Goal: Task Accomplishment & Management: Manage account settings

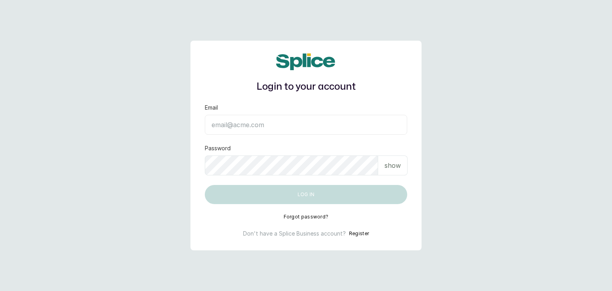
type input "[EMAIL_ADDRESS][DOMAIN_NAME]"
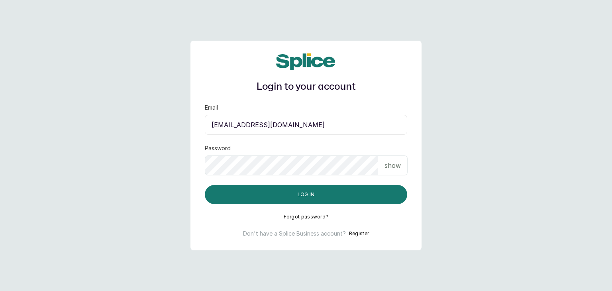
click at [394, 167] on p "show" at bounding box center [392, 166] width 16 height 10
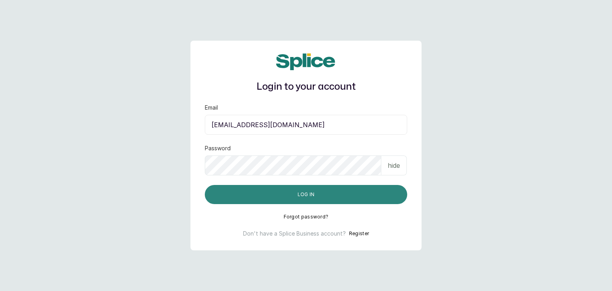
click at [338, 185] on button "Log in" at bounding box center [306, 194] width 202 height 19
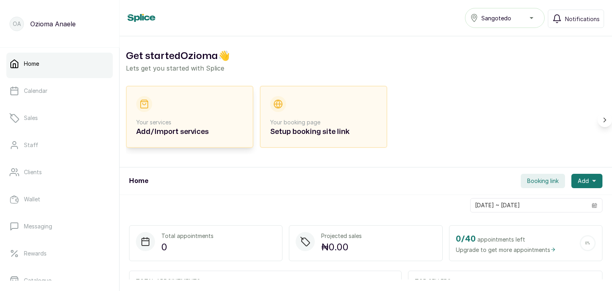
click at [204, 117] on div "Your services Add/Import services" at bounding box center [189, 116] width 107 height 41
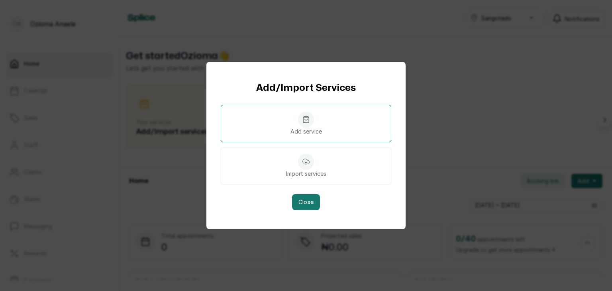
click at [303, 122] on icon at bounding box center [306, 119] width 6 height 6
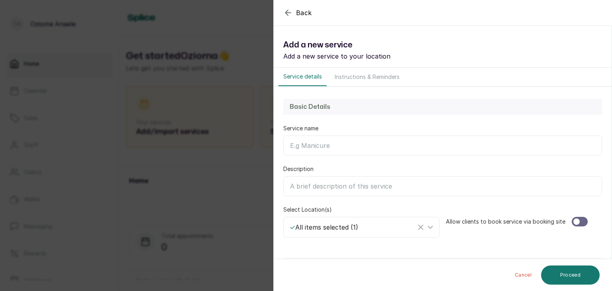
click at [344, 146] on input "Service name" at bounding box center [442, 145] width 319 height 20
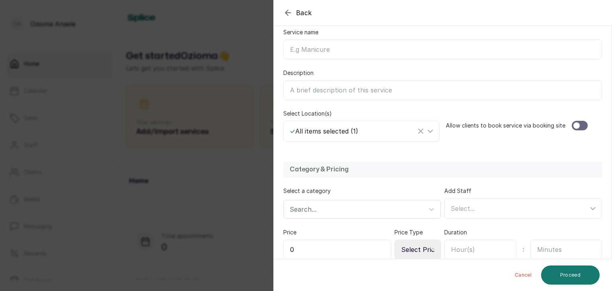
scroll to position [110, 0]
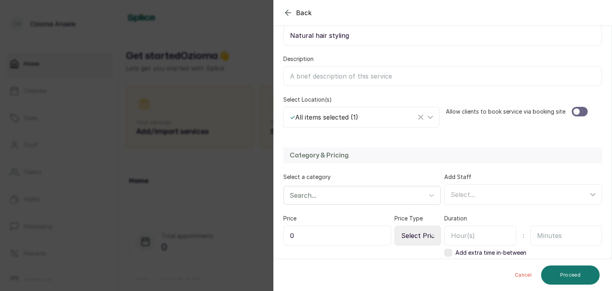
type input "Natural hair styling"
click at [323, 71] on input "Description" at bounding box center [442, 76] width 319 height 20
click at [427, 115] on icon at bounding box center [430, 117] width 10 height 10
click at [482, 125] on div "Allow clients to book service via booking site" at bounding box center [524, 112] width 156 height 32
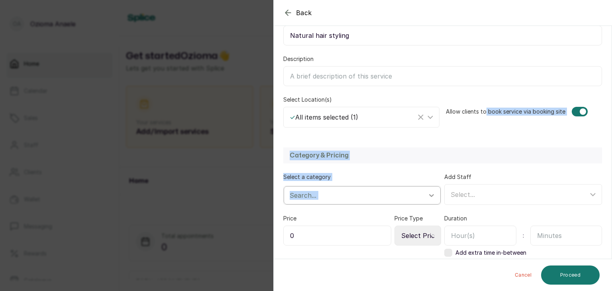
drag, startPoint x: 482, startPoint y: 125, endPoint x: 433, endPoint y: 190, distance: 80.2
click at [433, 190] on form "Back Service Add a new service Add a new service to your location Service detai…" at bounding box center [443, 102] width 338 height 361
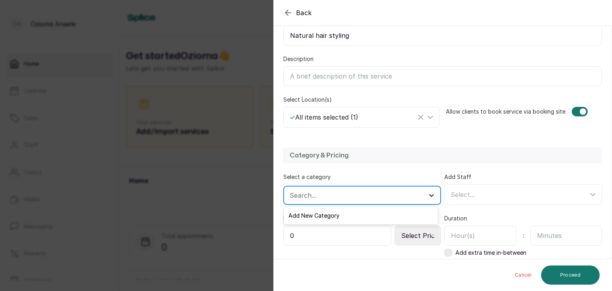
click at [433, 190] on div at bounding box center [431, 195] width 14 height 14
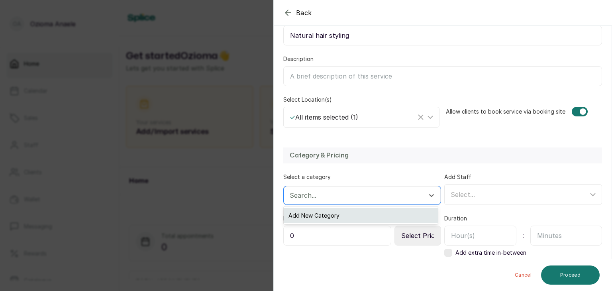
click at [403, 218] on div "Add New Category" at bounding box center [361, 215] width 154 height 15
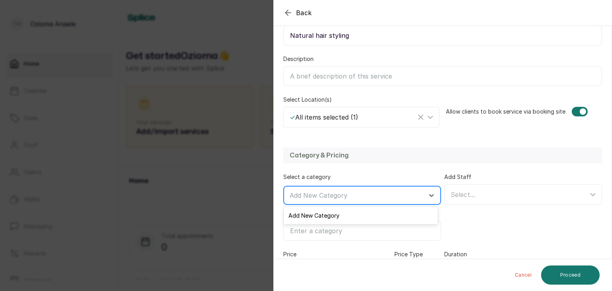
click at [389, 193] on div at bounding box center [355, 195] width 131 height 10
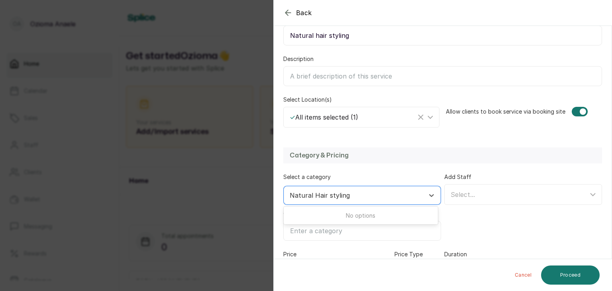
type input "Natural Hair styling"
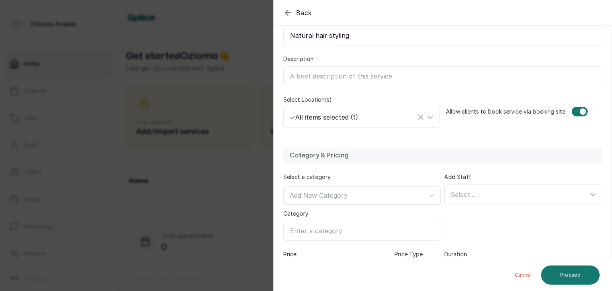
click at [455, 220] on div "Add Staff Select..." at bounding box center [523, 207] width 158 height 68
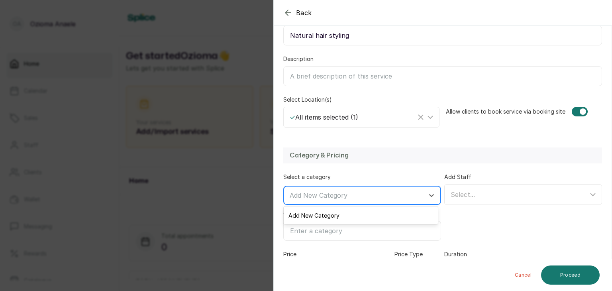
click at [402, 194] on div at bounding box center [355, 195] width 131 height 10
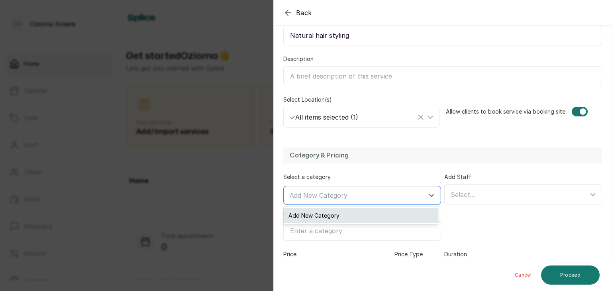
click at [364, 217] on div "Add New Category" at bounding box center [361, 215] width 154 height 15
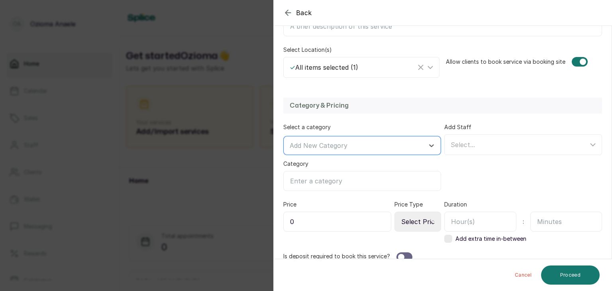
scroll to position [169, 0]
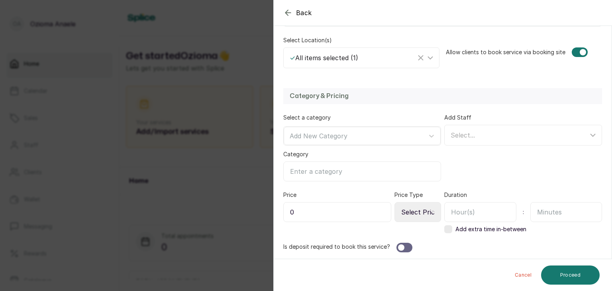
click at [333, 168] on input "Category" at bounding box center [362, 171] width 158 height 20
type input "Natural Hair Styling"
click at [449, 169] on div "Add Staff Select..." at bounding box center [523, 148] width 158 height 68
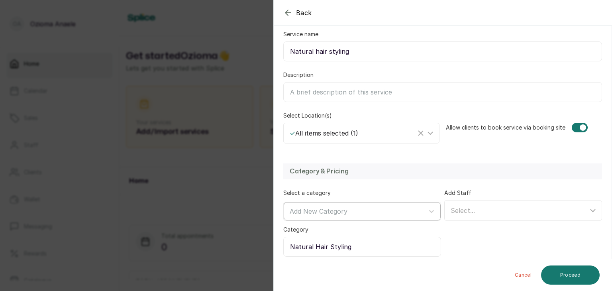
scroll to position [66, 0]
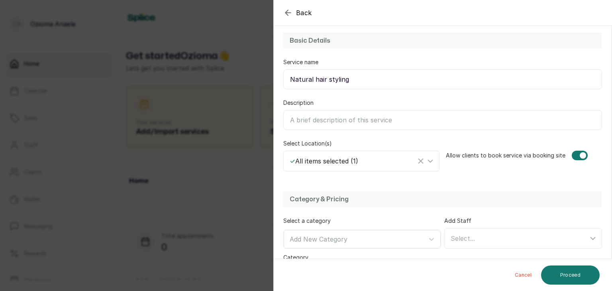
click at [362, 82] on input "Natural hair styling" at bounding box center [442, 79] width 319 height 20
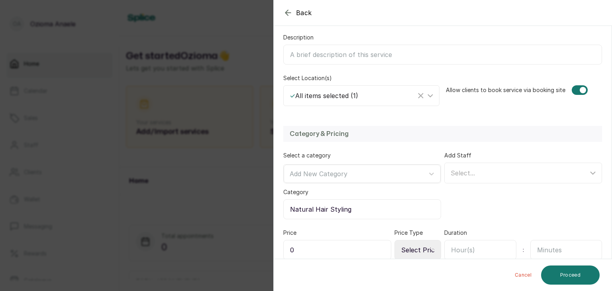
scroll to position [169, 0]
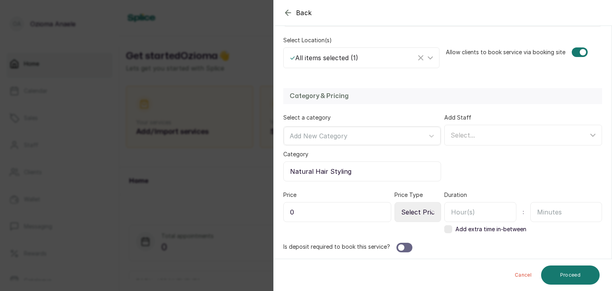
type input "Natural hair twist"
click at [354, 217] on input "0" at bounding box center [337, 212] width 108 height 20
click at [422, 211] on select "Select Price Type Fixed From" at bounding box center [417, 212] width 47 height 20
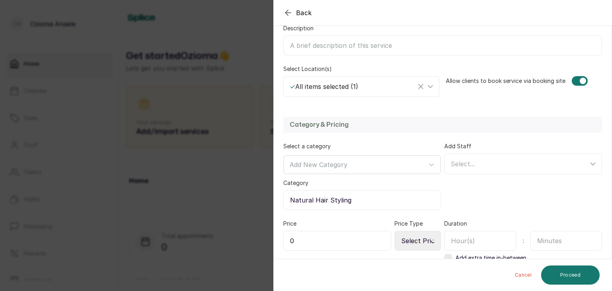
scroll to position [142, 0]
click at [412, 236] on select "Select Price Type Fixed From" at bounding box center [417, 239] width 47 height 20
select select "starting_at"
click at [394, 229] on select "Select Price Type Fixed From" at bounding box center [417, 239] width 47 height 20
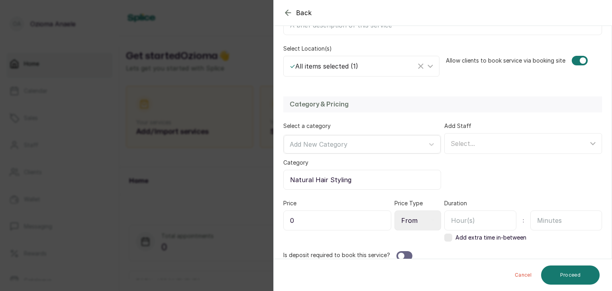
scroll to position [169, 0]
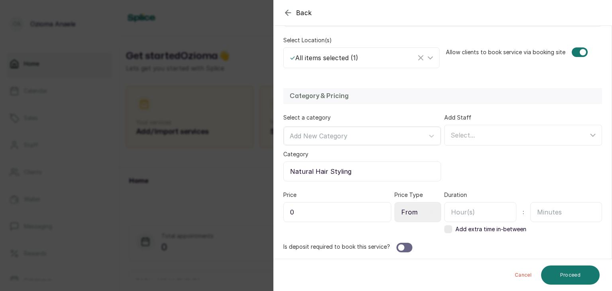
click at [324, 216] on input "0" at bounding box center [337, 212] width 108 height 20
type input "0"
type input "8,000"
click at [490, 214] on input "text" at bounding box center [480, 212] width 72 height 20
type input "3"
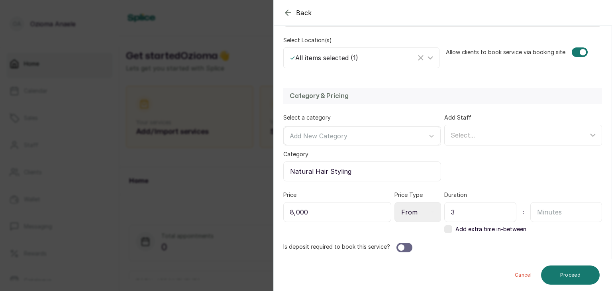
click at [566, 234] on div "Category & Pricing Select a category Add New Category Category Natural Hair Sty…" at bounding box center [443, 170] width 338 height 180
click at [588, 279] on button "Proceed" at bounding box center [570, 274] width 59 height 19
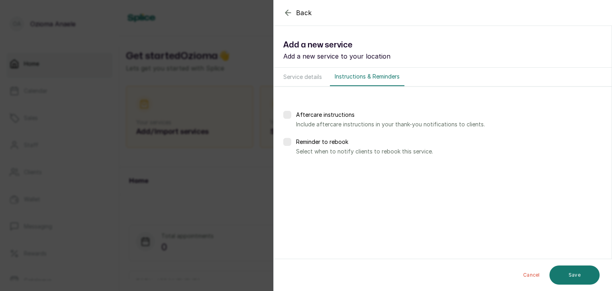
scroll to position [0, 0]
click at [580, 273] on button "Save" at bounding box center [574, 275] width 50 height 20
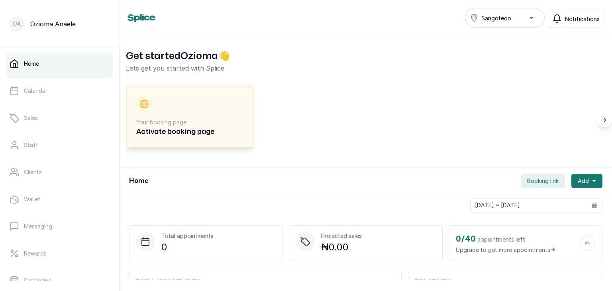
click at [161, 121] on p "Your booking page" at bounding box center [189, 122] width 107 height 8
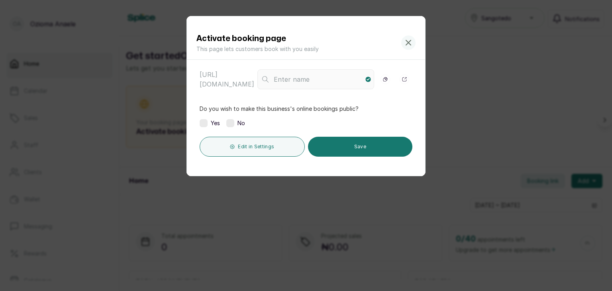
click at [159, 165] on div "Activate booking page This page lets customers book with you easily [URL][DOMAI…" at bounding box center [306, 145] width 612 height 291
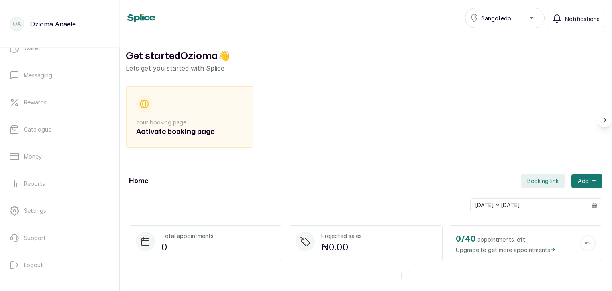
scroll to position [151, 0]
click at [47, 211] on link "Settings" at bounding box center [59, 210] width 106 height 22
